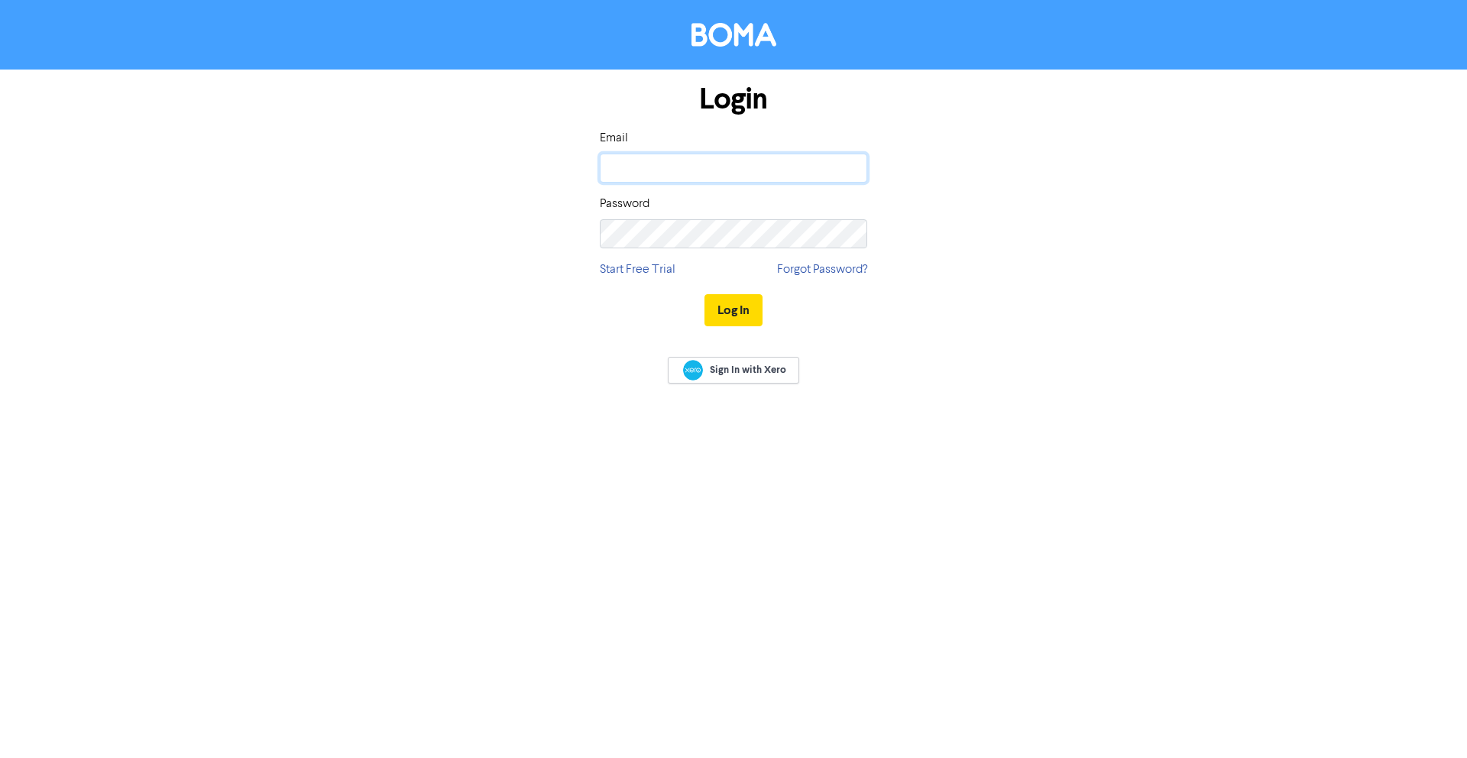
click at [745, 174] on input "email" at bounding box center [733, 168] width 267 height 29
type input "[PERSON_NAME][EMAIL_ADDRESS][DOMAIN_NAME]"
click at [755, 363] on span "Sign In with Xero" at bounding box center [748, 370] width 76 height 14
